Goal: Task Accomplishment & Management: Use online tool/utility

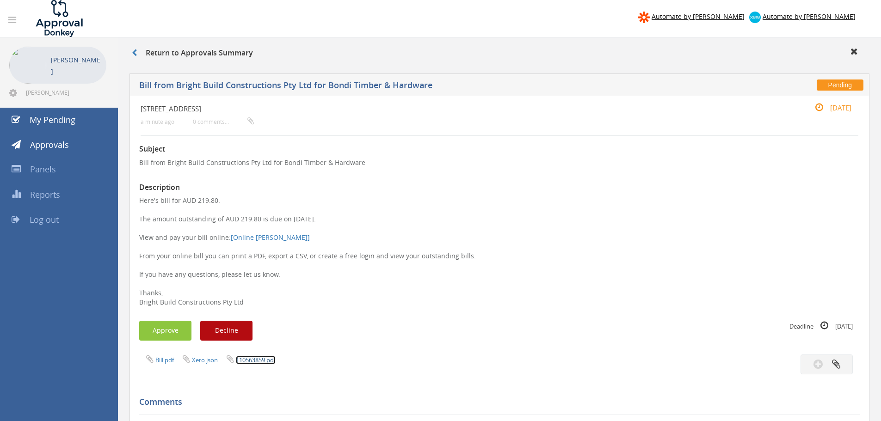
click at [262, 358] on link "110563859.pdf" at bounding box center [256, 360] width 40 height 8
click at [175, 325] on button "Approve" at bounding box center [165, 331] width 52 height 20
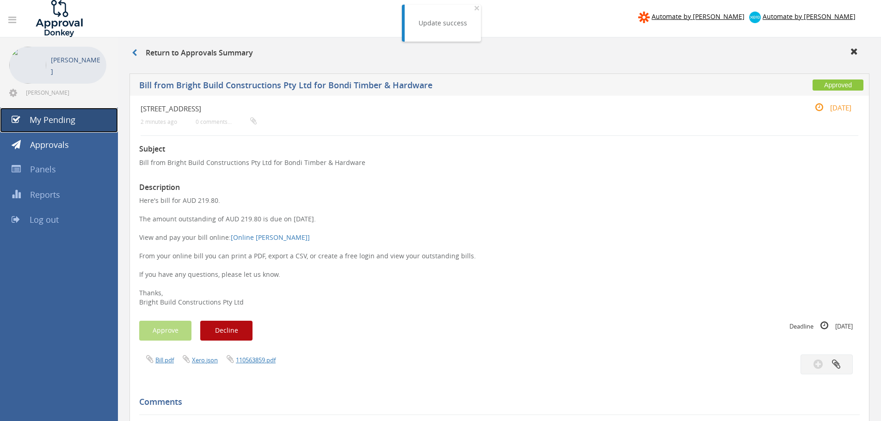
click at [60, 124] on span "My Pending" at bounding box center [53, 119] width 46 height 11
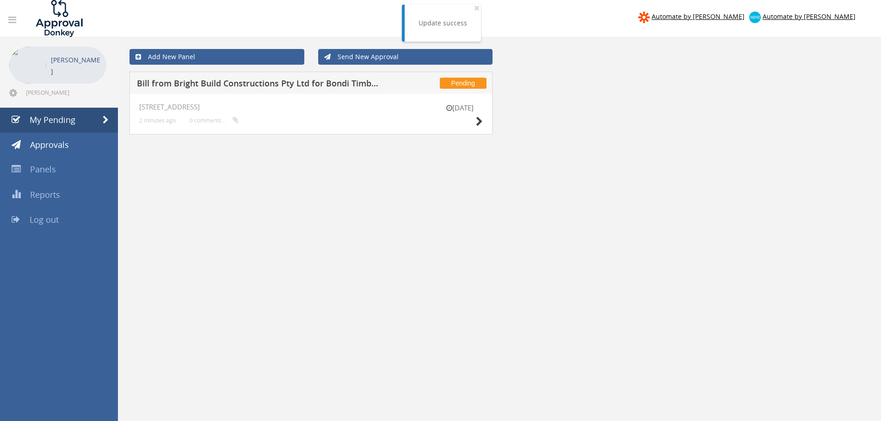
click at [237, 86] on h5 "Bill from Bright Build Constructions Pty Ltd for Bondi Timber & Hardware" at bounding box center [259, 85] width 244 height 12
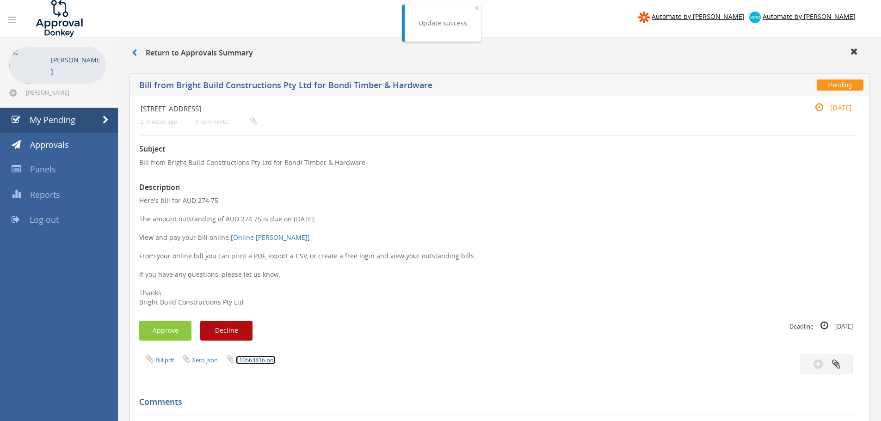
click at [269, 362] on link "110563816.pdf" at bounding box center [256, 360] width 40 height 8
click at [177, 331] on button "Approve" at bounding box center [165, 331] width 52 height 20
click at [54, 117] on span "My Pending" at bounding box center [53, 119] width 46 height 11
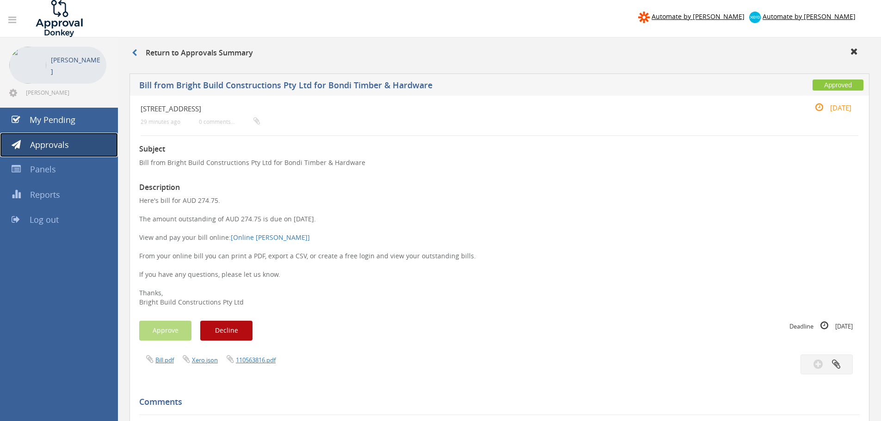
click at [53, 143] on span "Approvals" at bounding box center [49, 144] width 39 height 11
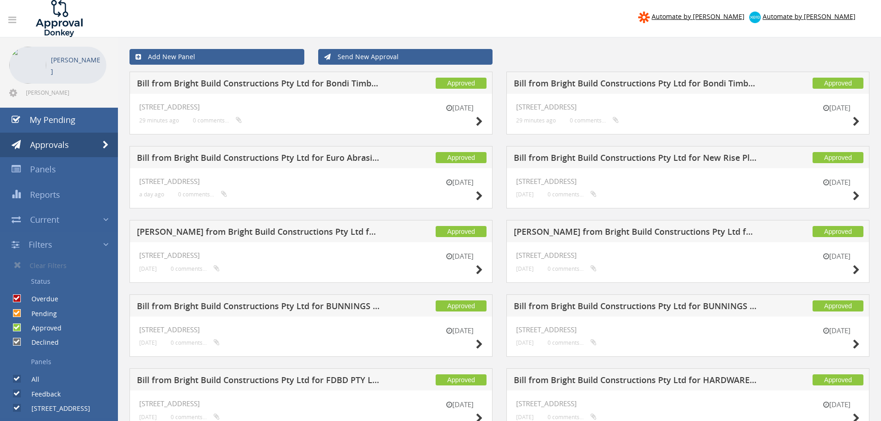
click at [712, 157] on h5 "Bill from Bright Build Constructions Pty Ltd for New Rise Plumbing" at bounding box center [636, 160] width 244 height 12
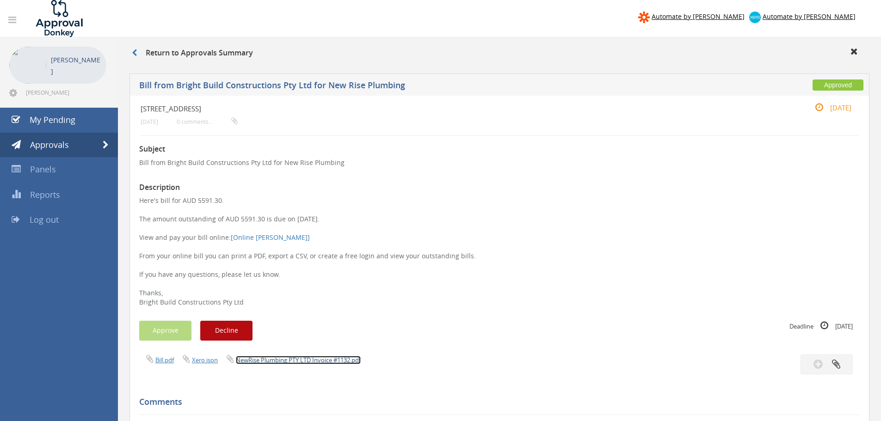
click at [299, 362] on link "NewRise Plumbing PTY LTD Invoice #1132.pdf" at bounding box center [298, 360] width 125 height 8
